Goal: Entertainment & Leisure: Consume media (video, audio)

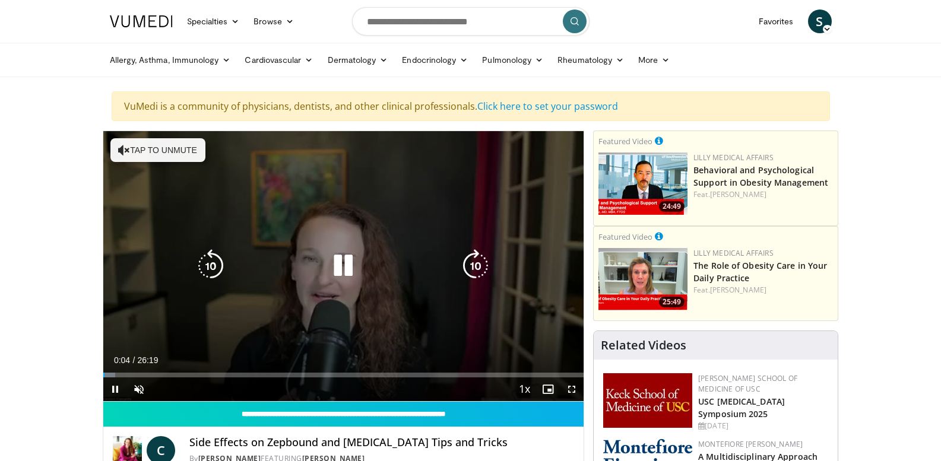
click at [144, 145] on button "Tap to unmute" at bounding box center [157, 150] width 95 height 24
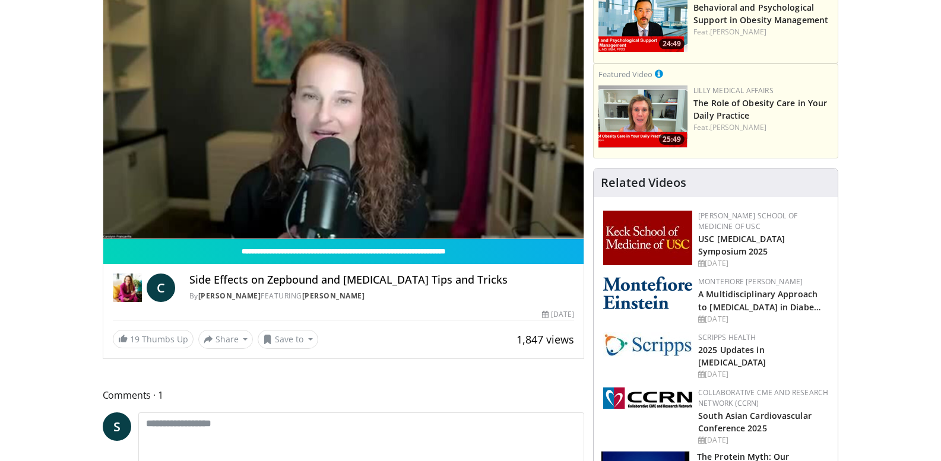
scroll to position [178, 0]
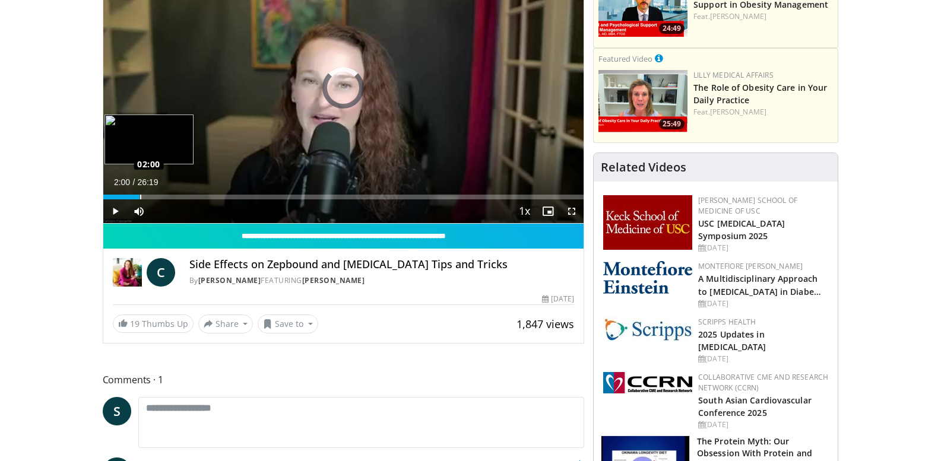
click at [139, 198] on div "Loaded : 6.32% 02:00 02:00" at bounding box center [343, 197] width 481 height 5
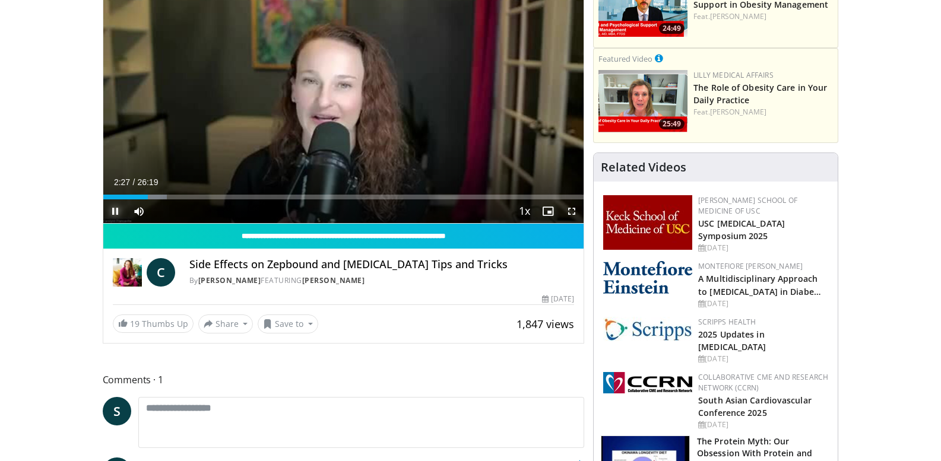
click at [112, 208] on span "Video Player" at bounding box center [115, 211] width 24 height 24
